Goal: Information Seeking & Learning: Learn about a topic

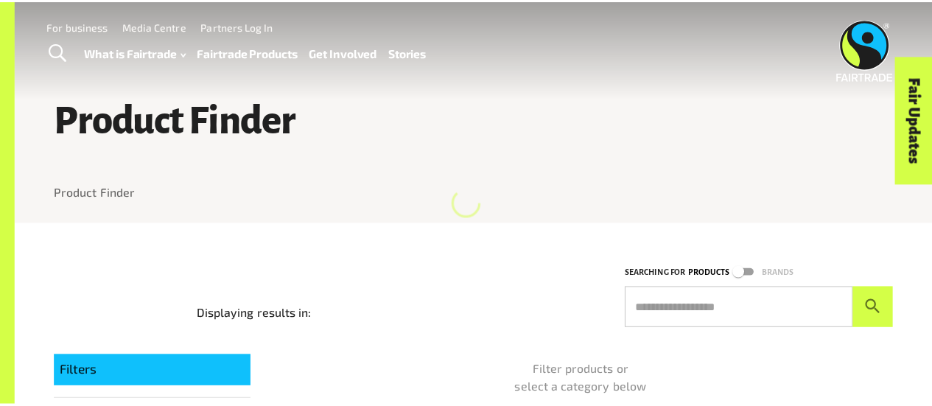
scroll to position [12, 0]
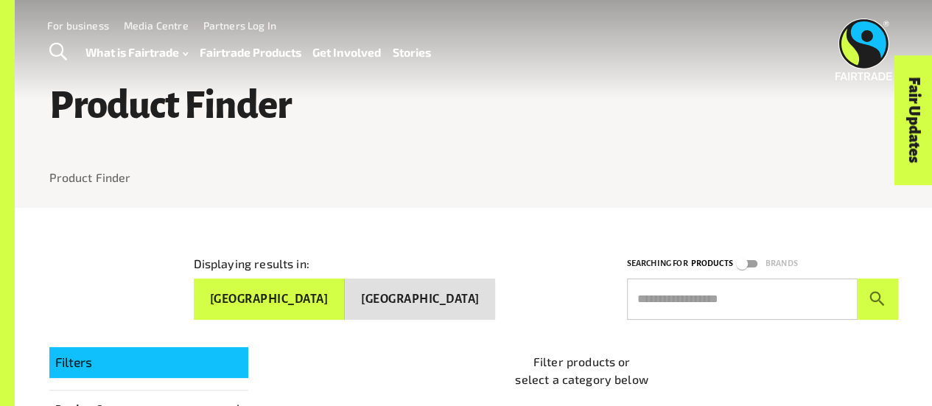
click at [59, 58] on span "Toggle Search" at bounding box center [58, 52] width 18 height 19
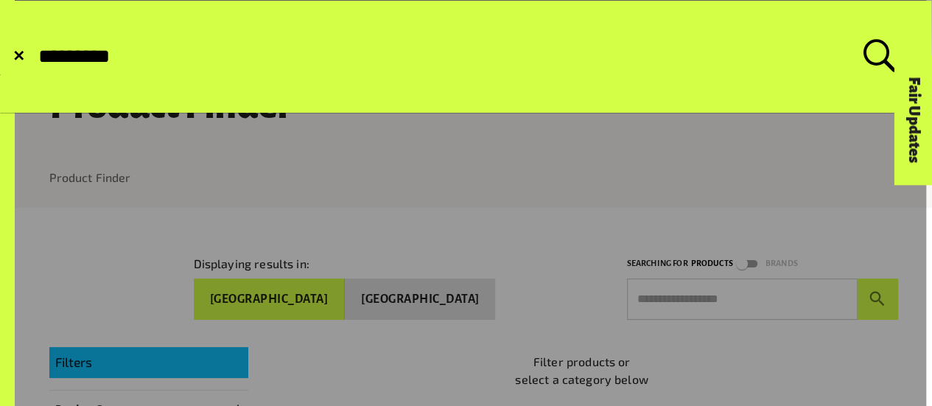
type input "*********"
click at [36, 57] on button "Submit Search" at bounding box center [36, 57] width 1 height 1
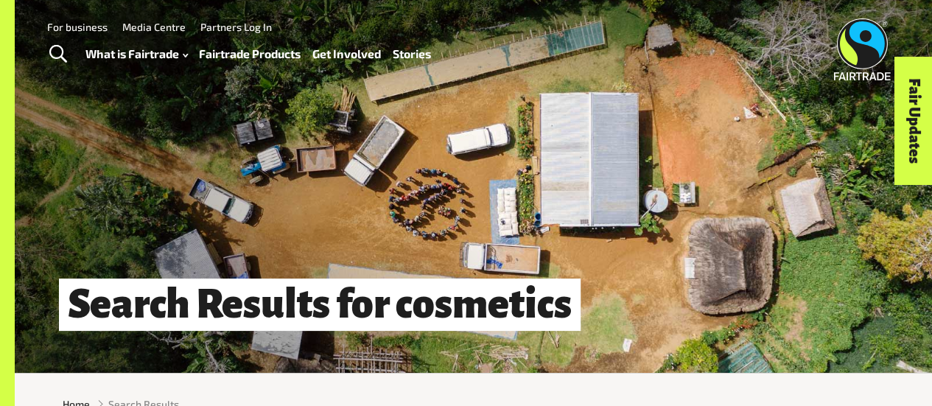
click at [53, 45] on span "Toggle Search" at bounding box center [58, 54] width 18 height 19
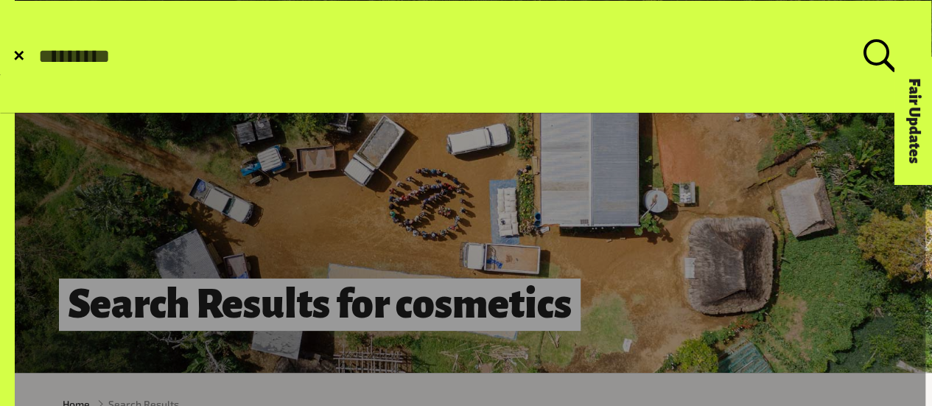
click at [36, 57] on button "Submit Search" at bounding box center [36, 57] width 1 height 1
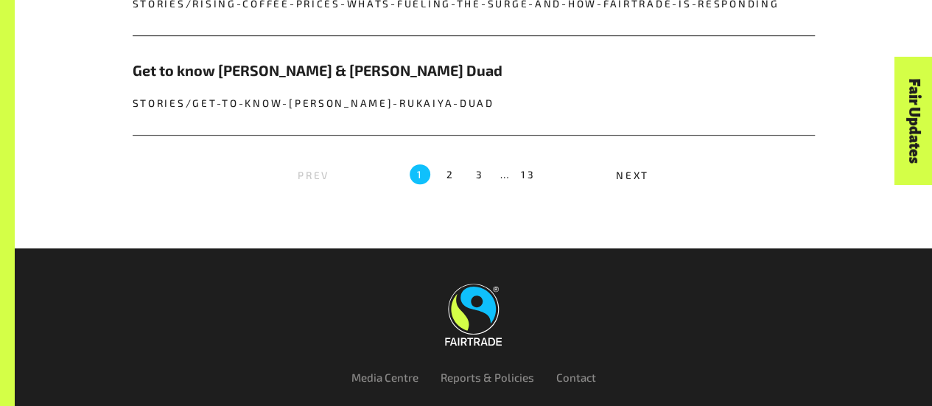
scroll to position [3213, 0]
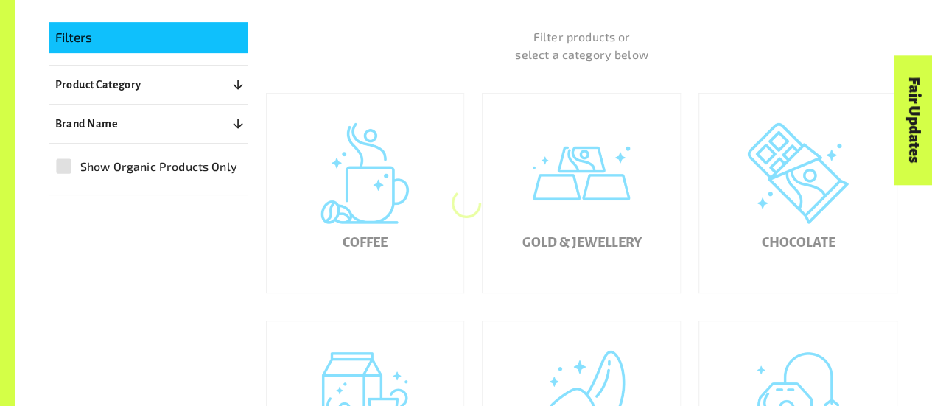
scroll to position [193, 0]
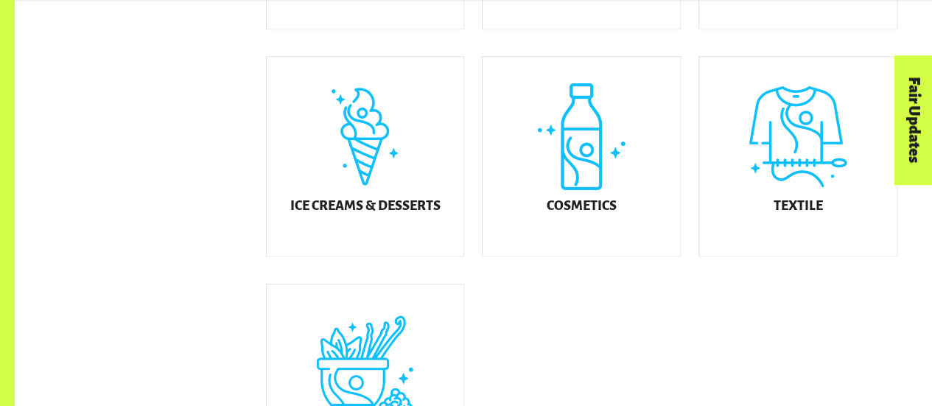
scroll to position [829, 0]
click at [550, 157] on div "Cosmetics" at bounding box center [581, 155] width 197 height 199
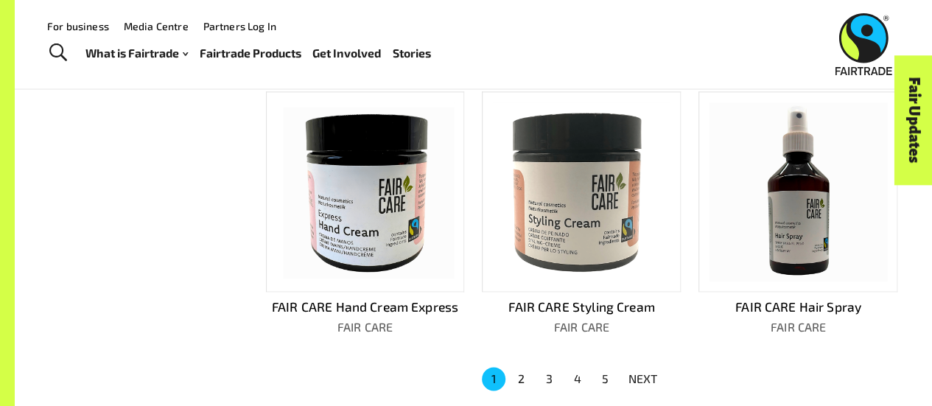
scroll to position [875, 0]
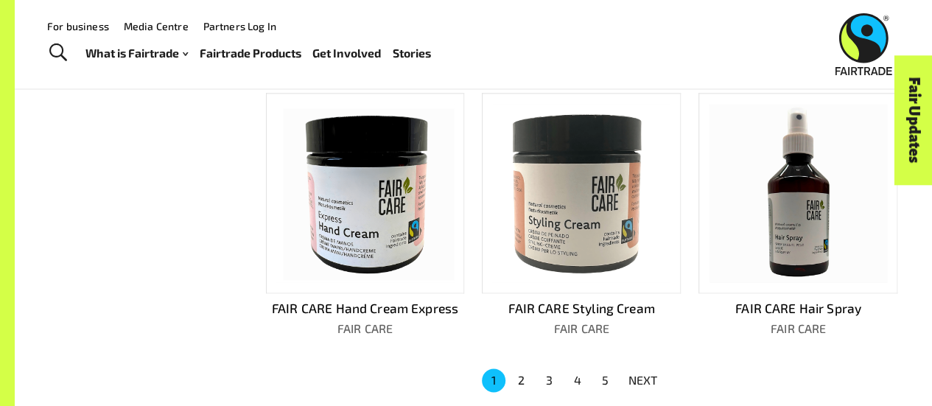
click at [749, 200] on img at bounding box center [799, 194] width 178 height 178
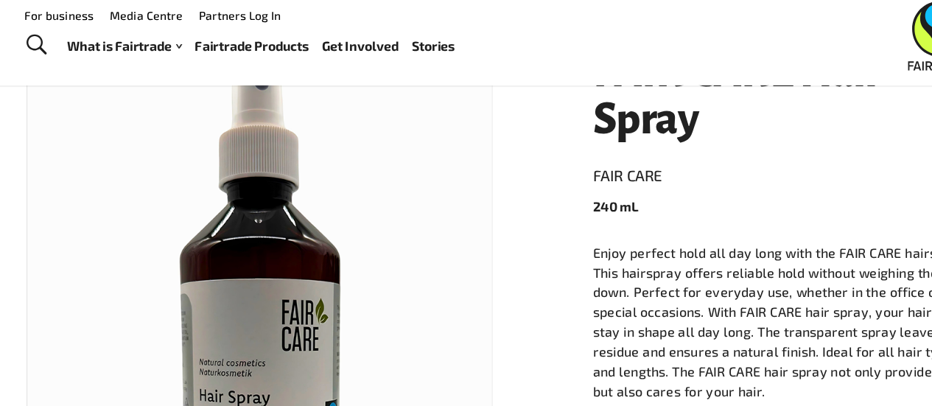
scroll to position [223, 0]
